Goal: Task Accomplishment & Management: Complete application form

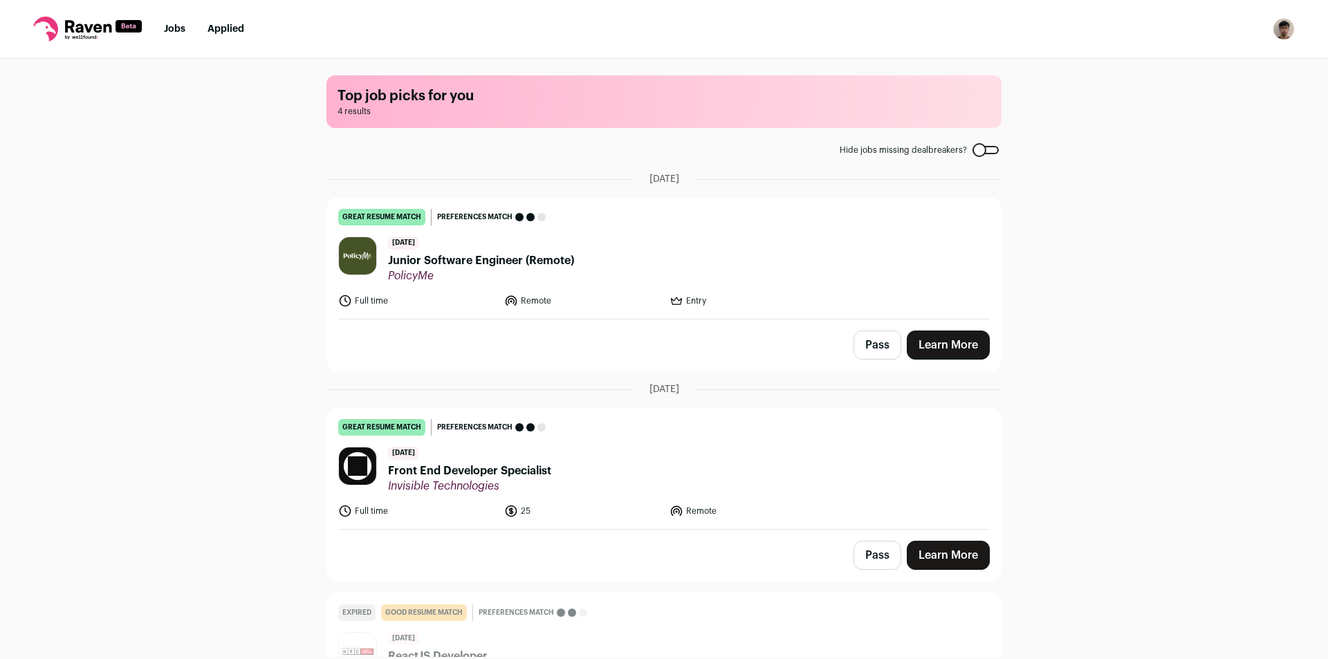
click at [755, 473] on header "[DATE] Front End Developer Specialist Invisible Technologies" at bounding box center [664, 470] width 652 height 46
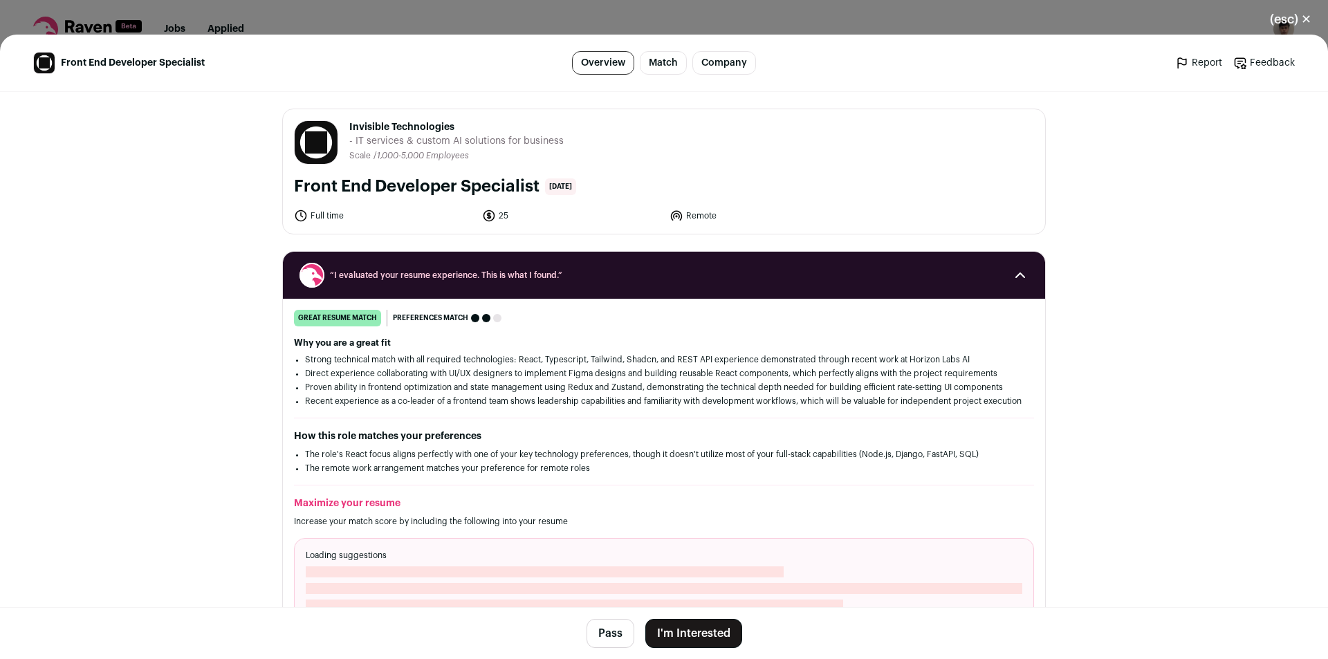
click at [717, 630] on button "I'm Interested" at bounding box center [693, 633] width 97 height 29
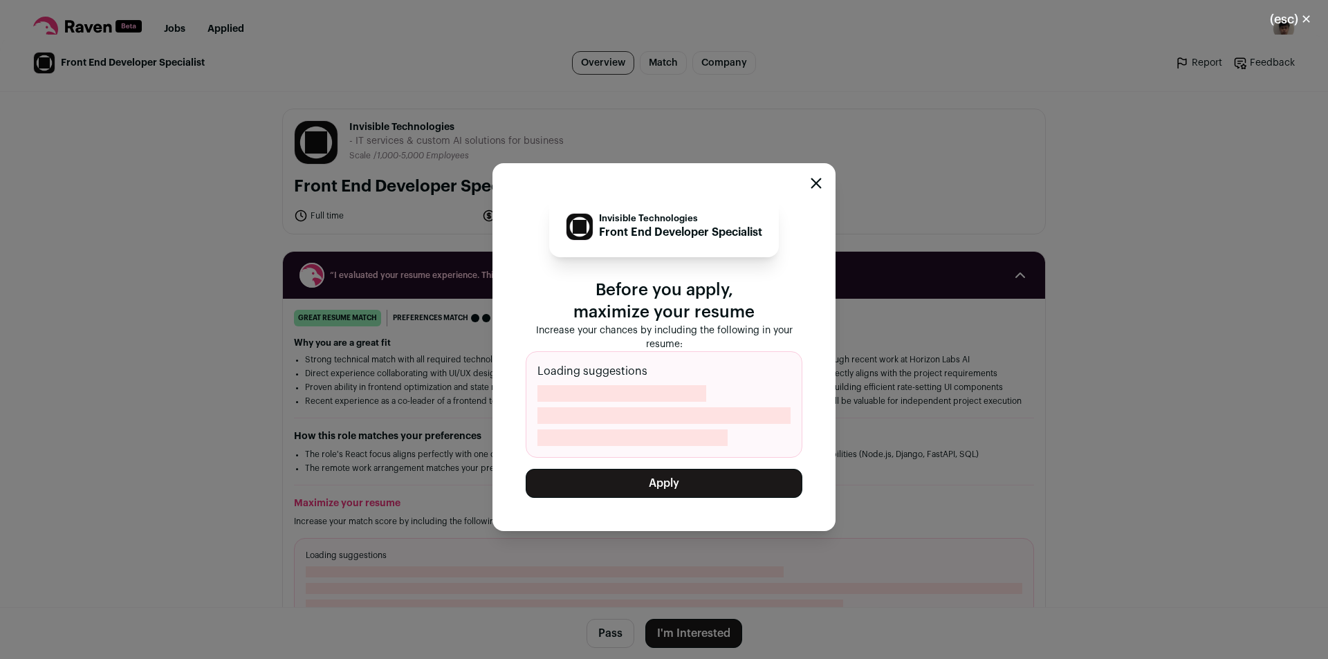
click at [686, 491] on button "Apply" at bounding box center [664, 483] width 277 height 29
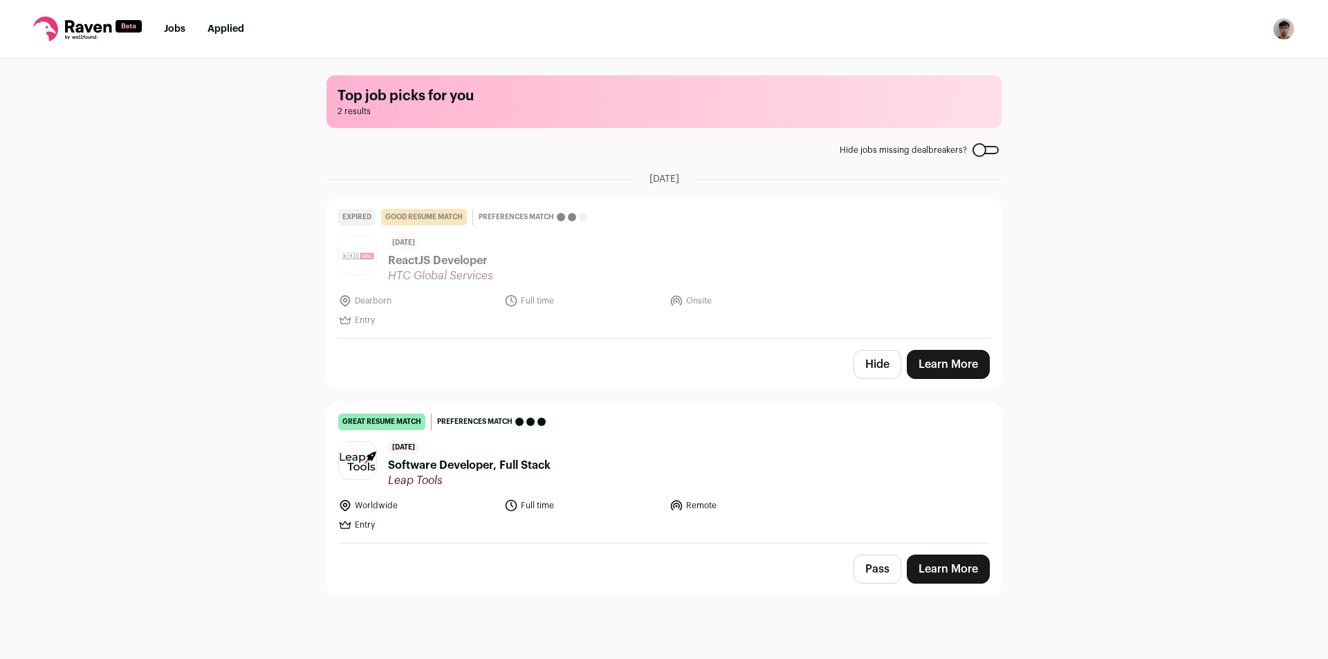
drag, startPoint x: 1328, startPoint y: 234, endPoint x: 1267, endPoint y: 295, distance: 86.1
click at [1327, 307] on div "Top job picks for you 2 results Hide jobs missing dealbreakers? [DATE] Expired …" at bounding box center [664, 358] width 1328 height 598
click at [1074, 259] on div "Top job picks for you 2 results Hide jobs missing dealbreakers? [DATE] Expired …" at bounding box center [664, 358] width 1328 height 598
click at [1091, 415] on div "Top job picks for you 2 results Hide jobs missing dealbreakers? [DATE] Expired …" at bounding box center [664, 358] width 1328 height 598
click at [1136, 114] on div "Top job picks for you 2 results Hide jobs missing dealbreakers? [DATE] Expired …" at bounding box center [664, 358] width 1328 height 598
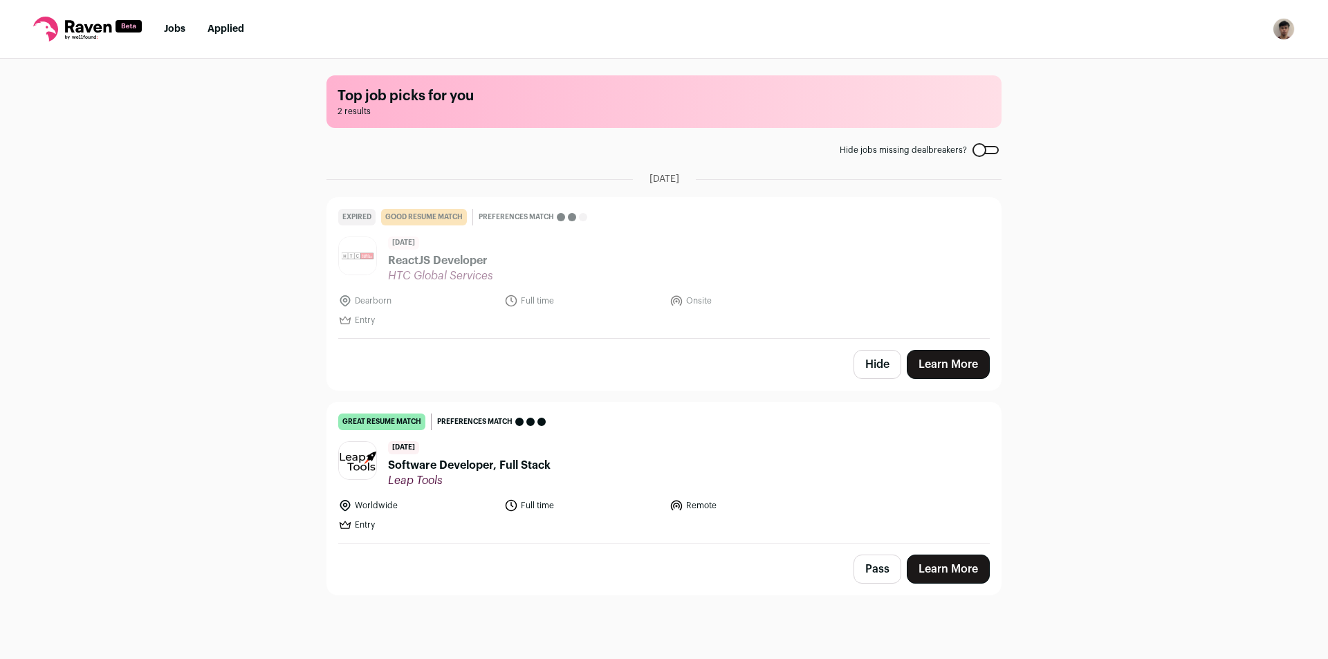
click at [689, 466] on header "[DATE] Software Developer, Full Stack Leap Tools" at bounding box center [664, 464] width 652 height 46
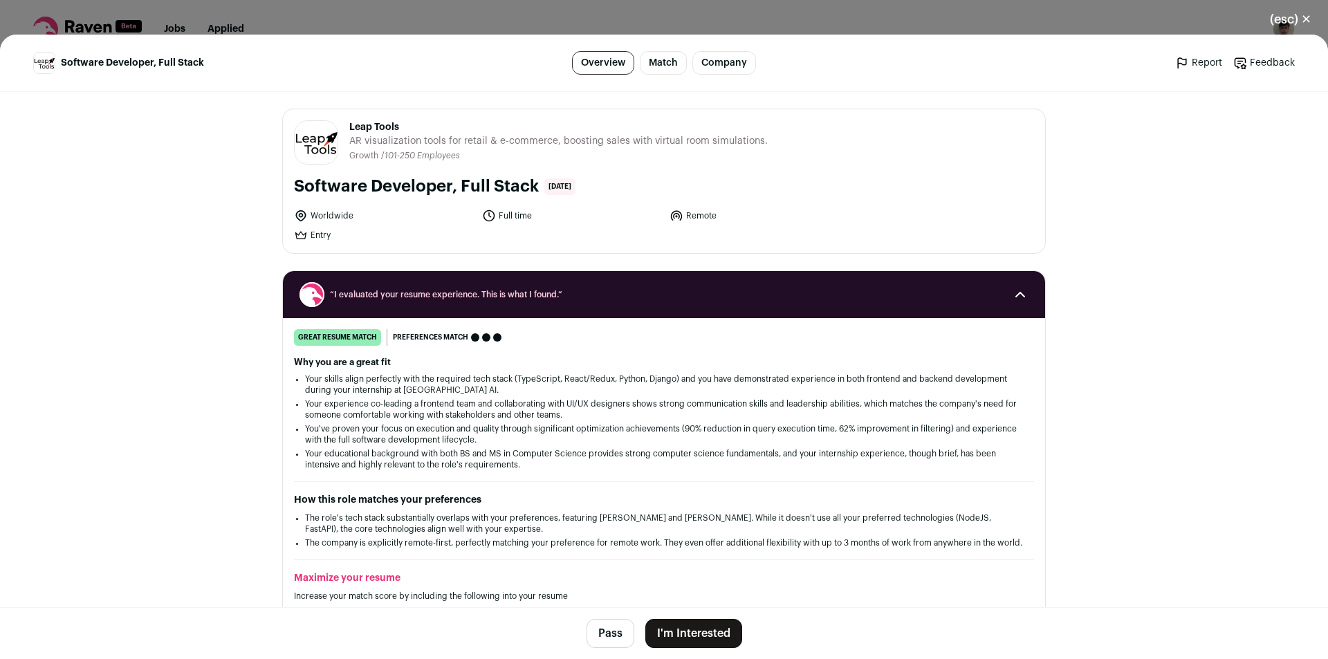
click at [699, 623] on button "I'm Interested" at bounding box center [693, 633] width 97 height 29
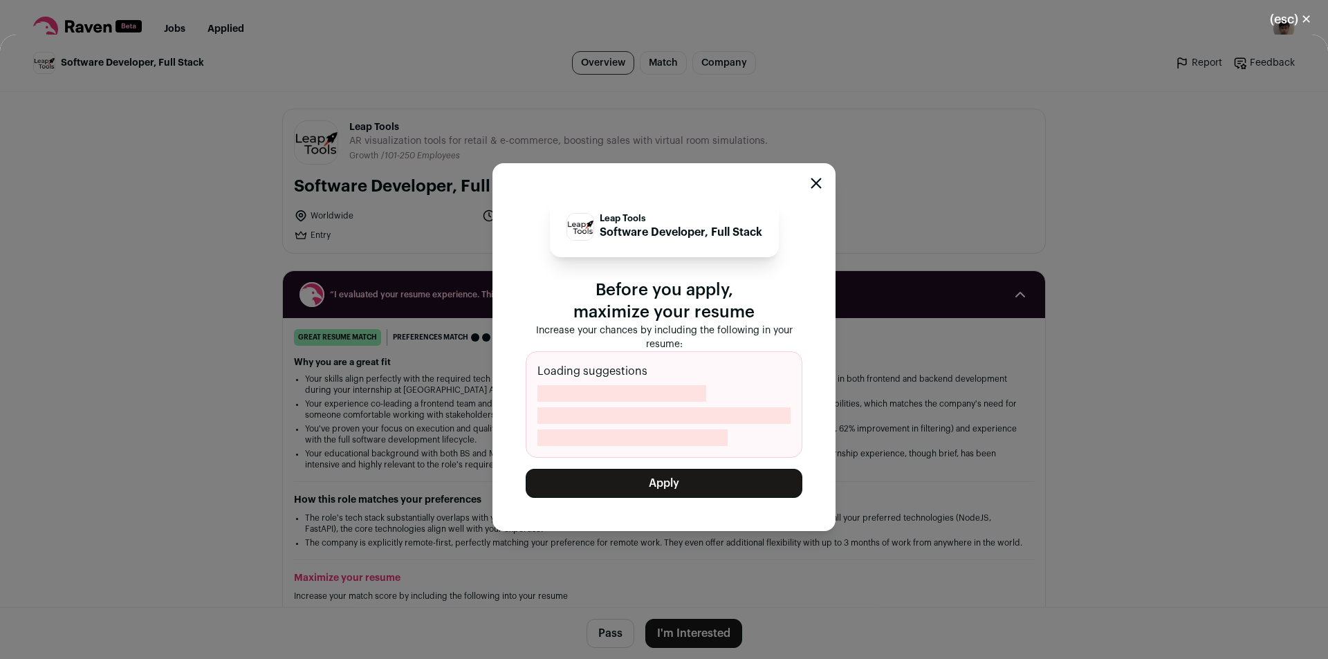
click at [672, 495] on button "Apply" at bounding box center [664, 483] width 277 height 29
